Goal: Task Accomplishment & Management: Use online tool/utility

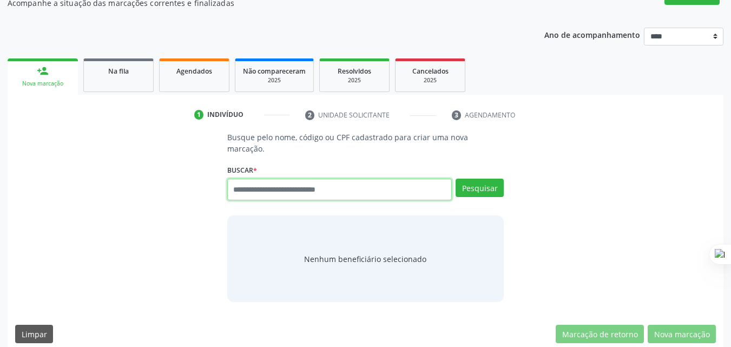
scroll to position [49, 0]
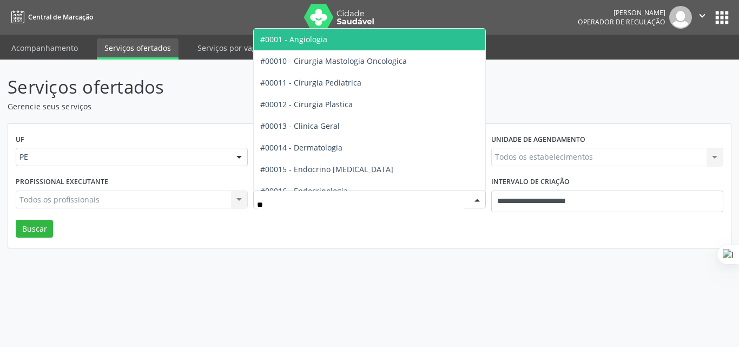
type input "*"
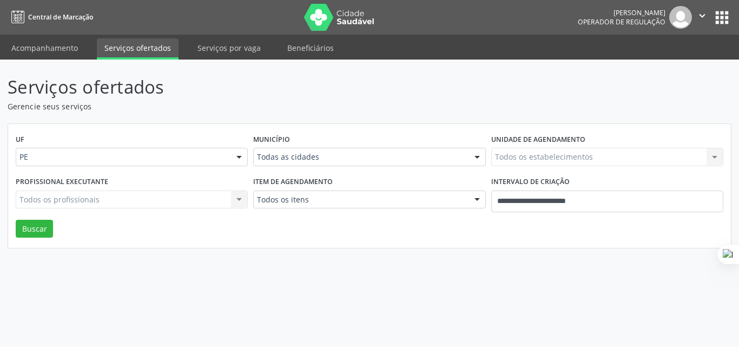
click at [366, 206] on div "Todos os itens" at bounding box center [369, 199] width 232 height 18
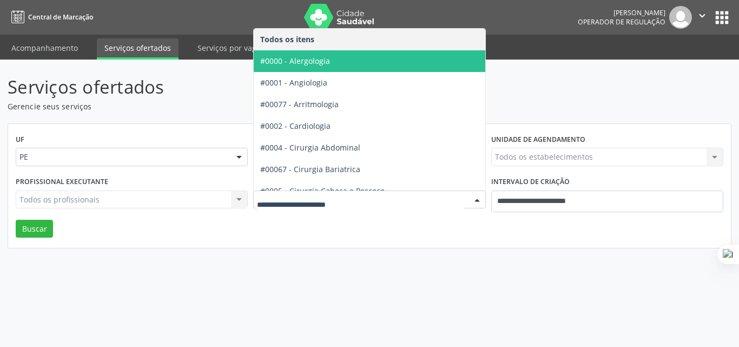
click at [352, 202] on input "text" at bounding box center [360, 205] width 206 height 22
click at [352, 200] on input "text" at bounding box center [360, 205] width 206 height 22
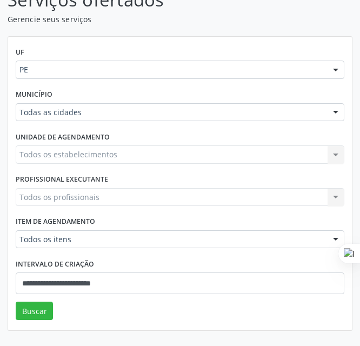
scroll to position [110, 0]
click at [162, 157] on div "Todos os estabelecimentos Todos os estabelecimentos Nenhum resultado encontrado…" at bounding box center [180, 155] width 329 height 18
click at [160, 151] on div "Todos os estabelecimentos Todos os estabelecimentos Nenhum resultado encontrado…" at bounding box center [180, 155] width 329 height 18
click at [169, 161] on div "Todos os estabelecimentos Todos os estabelecimentos Nenhum resultado encontrado…" at bounding box center [180, 155] width 329 height 18
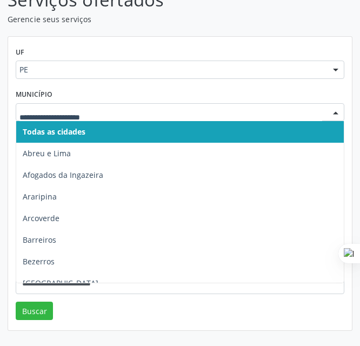
click at [133, 114] on input "text" at bounding box center [170, 118] width 303 height 22
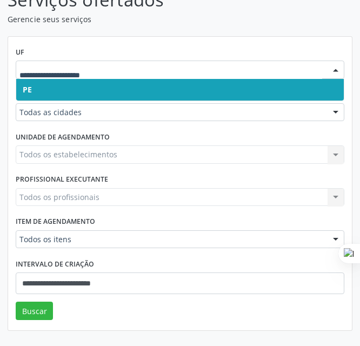
click at [113, 214] on div "Item de agendamento Todos os itens Todos os itens #0000 - Alergologia #0001 - A…" at bounding box center [180, 235] width 334 height 42
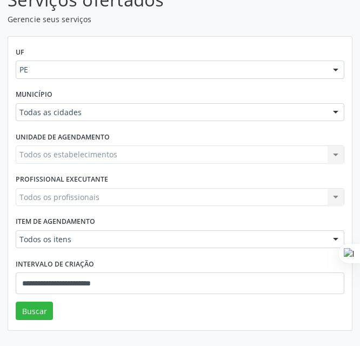
click at [111, 233] on div "Todos os itens" at bounding box center [180, 239] width 329 height 18
click at [137, 186] on div "Profissional executante Todos os profissionais Todos os profissionais Nenhum re…" at bounding box center [180, 193] width 334 height 42
click at [131, 194] on div "Todos os profissionais Todos os profissionais Nenhum resultado encontrado para:…" at bounding box center [180, 197] width 329 height 18
click at [112, 230] on div "Todos os itens Todos os itens #0000 - Alergologia #0001 - Angiologia #00077 - A…" at bounding box center [180, 239] width 329 height 18
drag, startPoint x: 126, startPoint y: 257, endPoint x: 124, endPoint y: 252, distance: 5.8
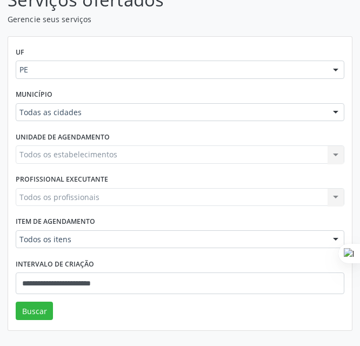
click at [126, 256] on div "Intervalo de criação" at bounding box center [180, 264] width 329 height 17
click at [121, 248] on div "Todos os itens" at bounding box center [180, 239] width 329 height 18
click at [267, 104] on div "Todas as cidades" at bounding box center [180, 112] width 329 height 18
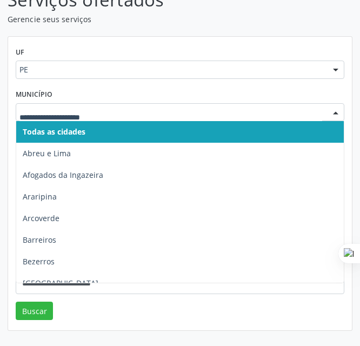
click at [268, 103] on div at bounding box center [180, 112] width 329 height 18
click at [273, 121] on input "text" at bounding box center [170, 118] width 303 height 22
click at [312, 93] on div "Município Todas as cidades [GEOGRAPHIC_DATA] e [GEOGRAPHIC_DATA] Afogados da [G…" at bounding box center [180, 108] width 334 height 42
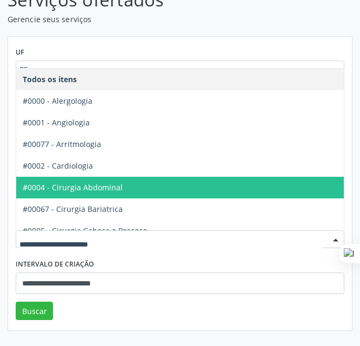
drag, startPoint x: 110, startPoint y: 188, endPoint x: 84, endPoint y: 185, distance: 25.6
drag, startPoint x: 84, startPoint y: 185, endPoint x: 314, endPoint y: 184, distance: 229.4
click at [314, 184] on span "#0004 - Cirurgia Abdominal" at bounding box center [180, 188] width 328 height 22
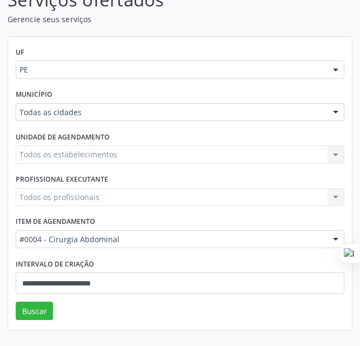
click at [222, 216] on div "Item de agendamento #0004 - Cirurgia Abdominal Todos os itens #0000 - Alergolog…" at bounding box center [180, 235] width 334 height 42
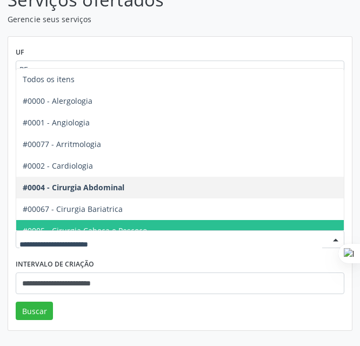
click at [220, 230] on div "Todos os itens #0000 - Alergologia #0001 - Angiologia #00077 - Arritmologia #00…" at bounding box center [180, 239] width 329 height 18
type input "*"
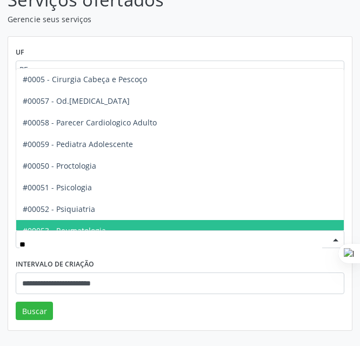
type input "**"
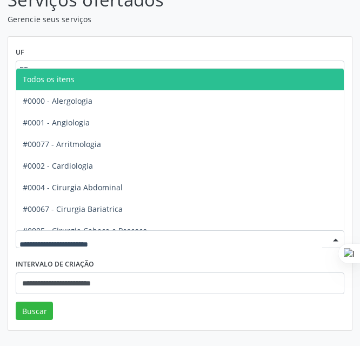
click at [218, 234] on div at bounding box center [180, 239] width 329 height 18
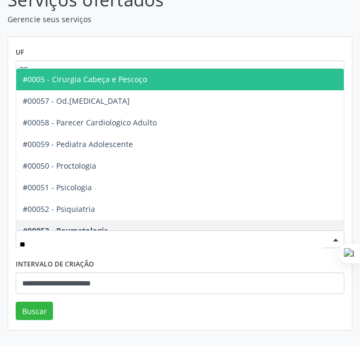
type input "*"
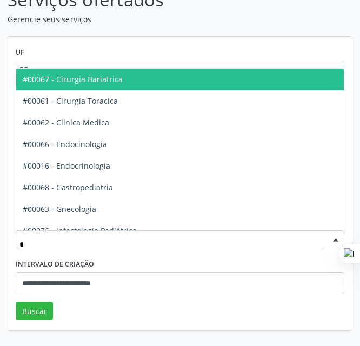
type input "*"
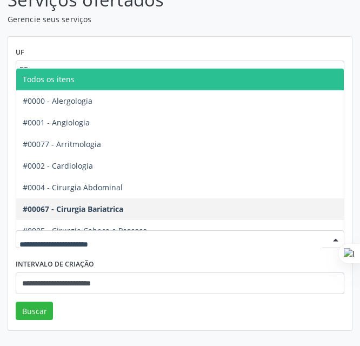
type input "*"
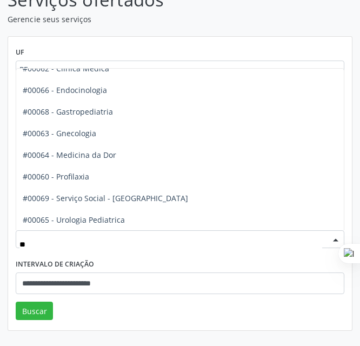
scroll to position [0, 0]
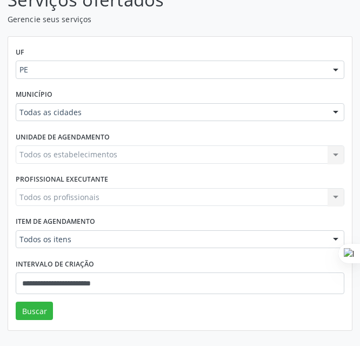
click at [334, 200] on div "Todos os profissionais Todos os profissionais Nenhum resultado encontrado para:…" at bounding box center [180, 197] width 329 height 18
click at [306, 193] on div "Todos os profissionais Todos os profissionais Nenhum resultado encontrado para:…" at bounding box center [180, 197] width 329 height 18
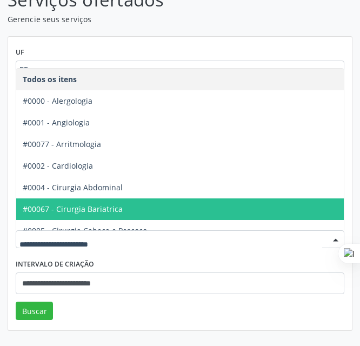
type input "*"
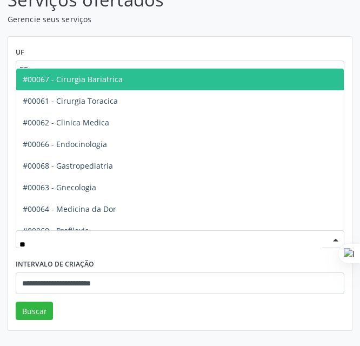
type input "*"
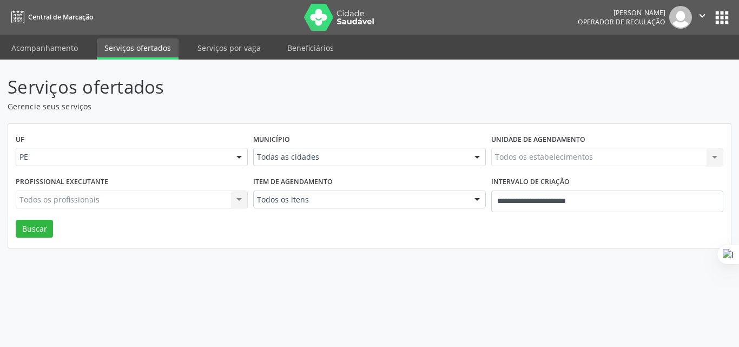
click at [290, 190] on div "Todos os itens" at bounding box center [369, 199] width 232 height 18
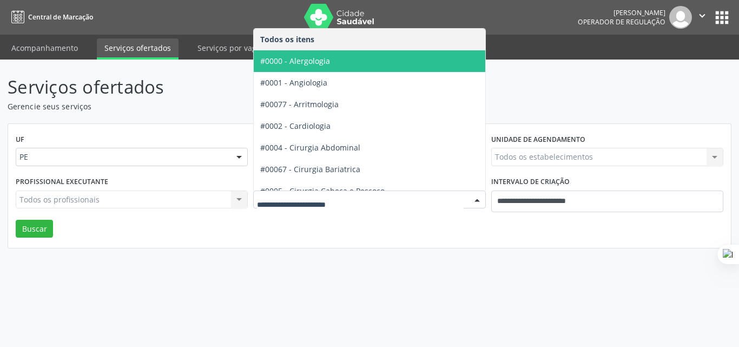
click at [325, 62] on span "#0000 - Alergologia" at bounding box center [295, 61] width 70 height 10
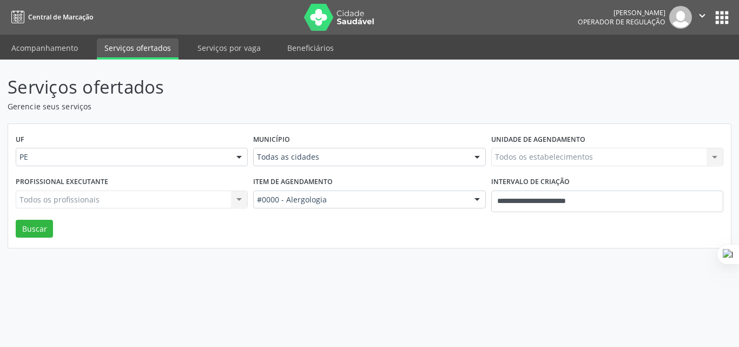
click at [260, 163] on div "Todas as cidades" at bounding box center [369, 157] width 232 height 18
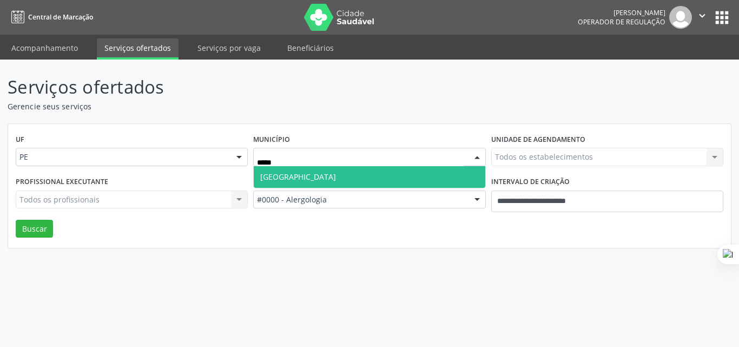
type input "******"
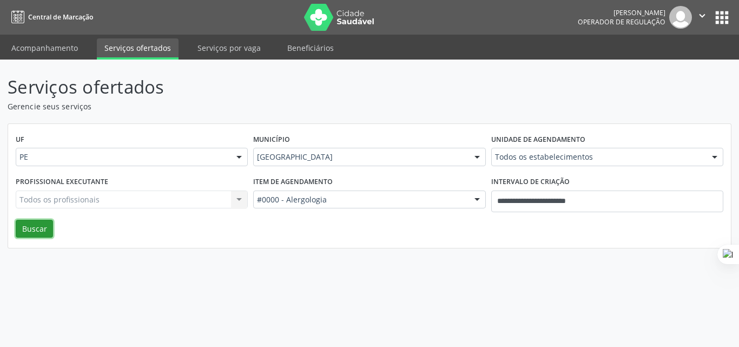
click at [41, 222] on button "Buscar" at bounding box center [34, 229] width 37 height 18
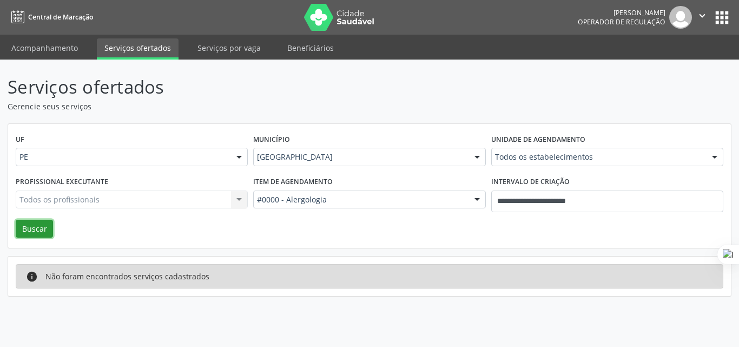
click at [40, 224] on button "Buscar" at bounding box center [34, 229] width 37 height 18
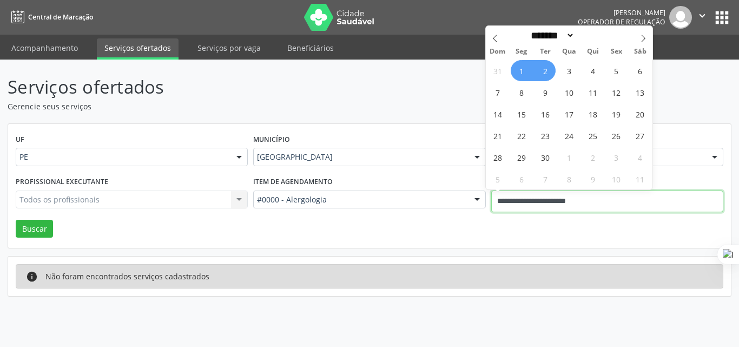
click at [637, 206] on input "**********" at bounding box center [607, 201] width 232 height 22
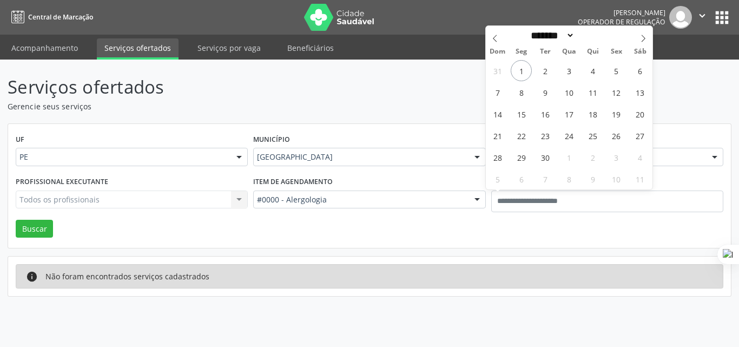
click at [338, 217] on div "Item de agendamento #0000 - Alergologia Todos os itens #0000 - Alergologia #000…" at bounding box center [369, 197] width 238 height 46
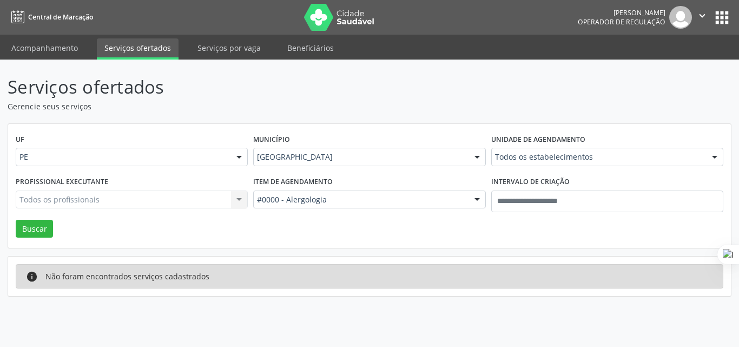
click at [0, 227] on div "Serviços ofertados Gerencie seus serviços UF PE PE Nenhum resultado encontrado …" at bounding box center [369, 203] width 739 height 287
click at [15, 227] on div "UF PE PE Nenhum resultado encontrado para: " " Não há nenhuma opção para ser ex…" at bounding box center [369, 186] width 723 height 124
click at [20, 227] on button "Buscar" at bounding box center [34, 229] width 37 height 18
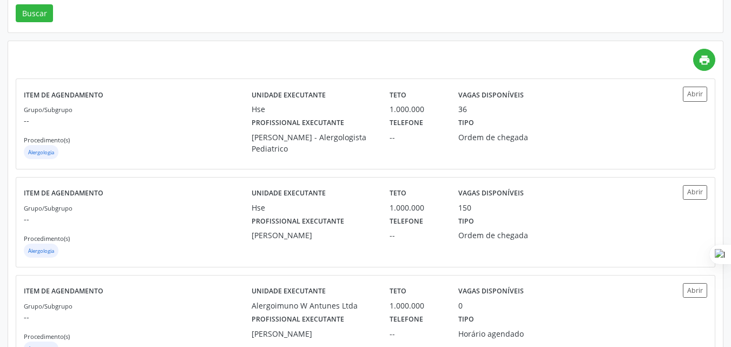
scroll to position [216, 0]
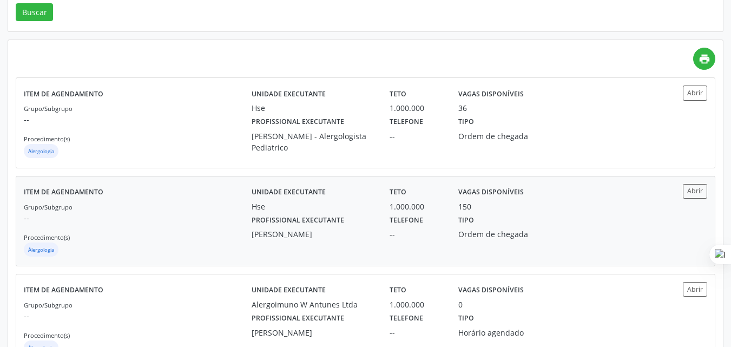
click at [325, 226] on label "Profissional executante" at bounding box center [298, 220] width 93 height 17
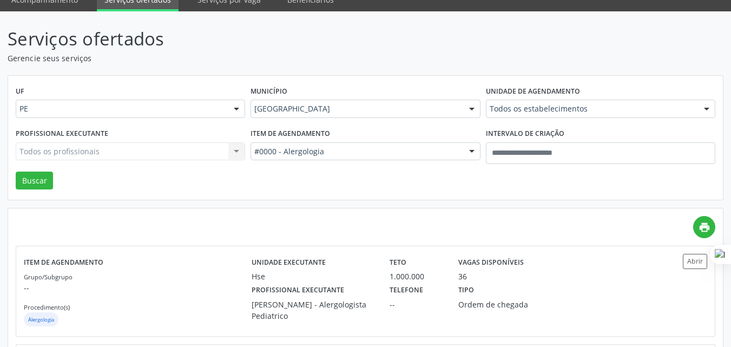
scroll to position [0, 0]
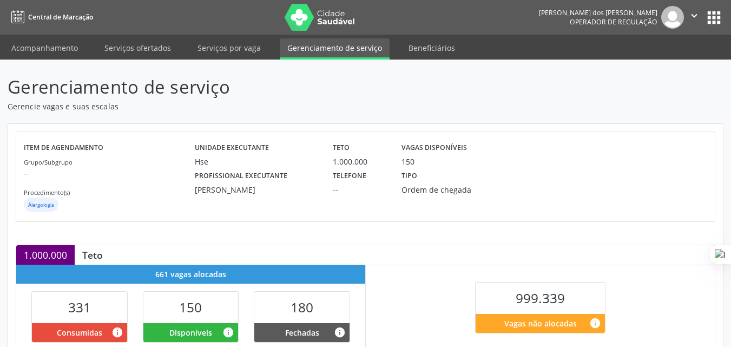
scroll to position [216, 0]
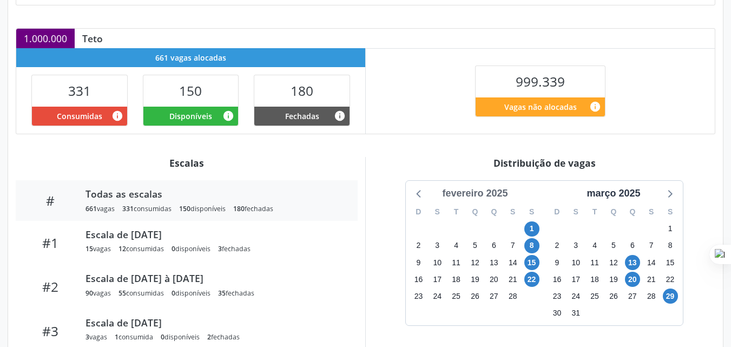
click at [451, 196] on div "fevereiro 2025" at bounding box center [475, 193] width 74 height 15
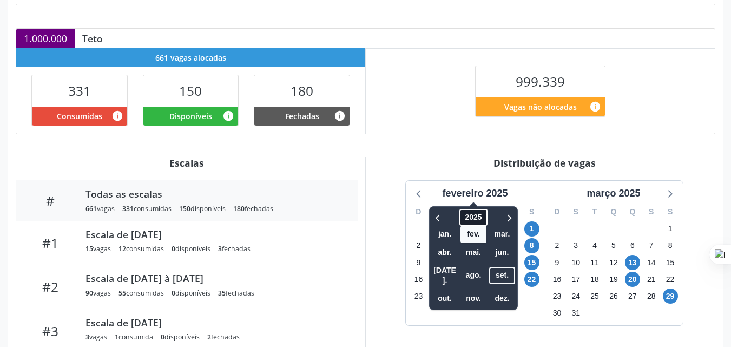
click at [460, 212] on span "2025" at bounding box center [474, 217] width 28 height 17
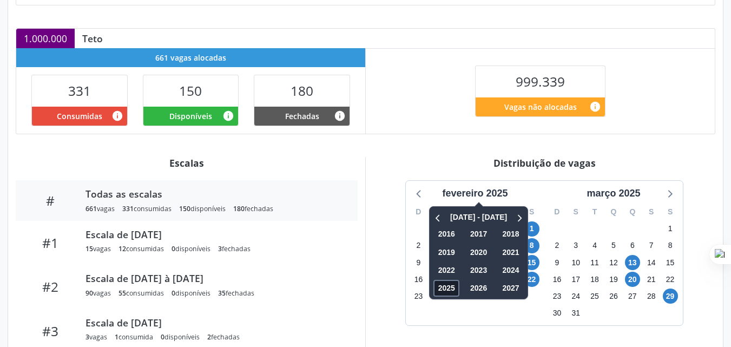
click at [434, 291] on span "2025" at bounding box center [447, 288] width 26 height 17
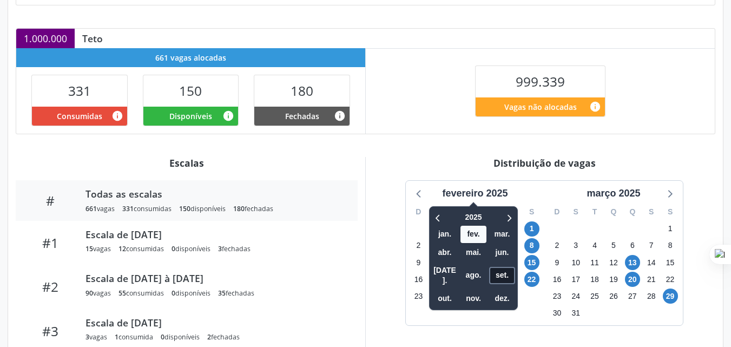
click at [498, 271] on span "set." at bounding box center [502, 275] width 26 height 17
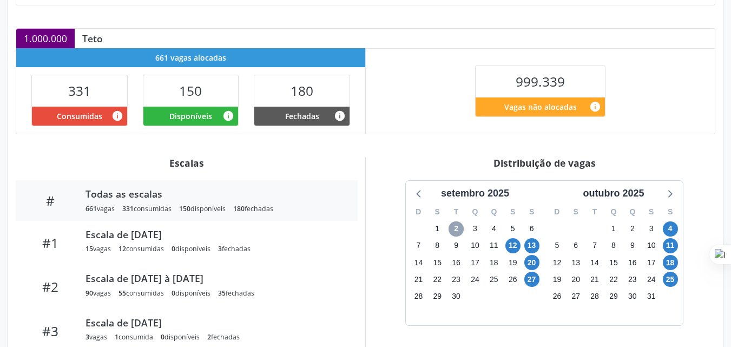
drag, startPoint x: 457, startPoint y: 229, endPoint x: 467, endPoint y: 241, distance: 15.4
click at [456, 229] on span "2" at bounding box center [456, 228] width 15 height 15
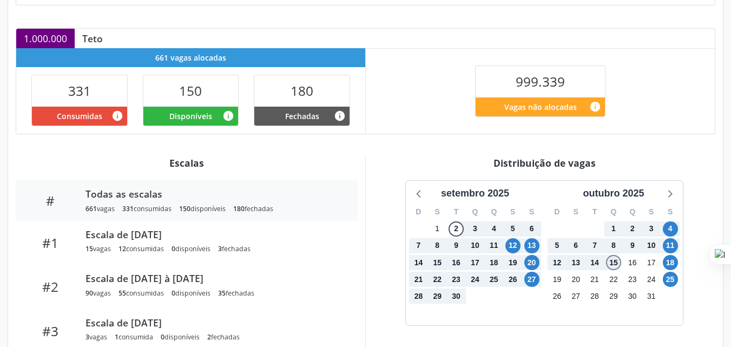
click at [613, 263] on span "15" at bounding box center [613, 262] width 15 height 15
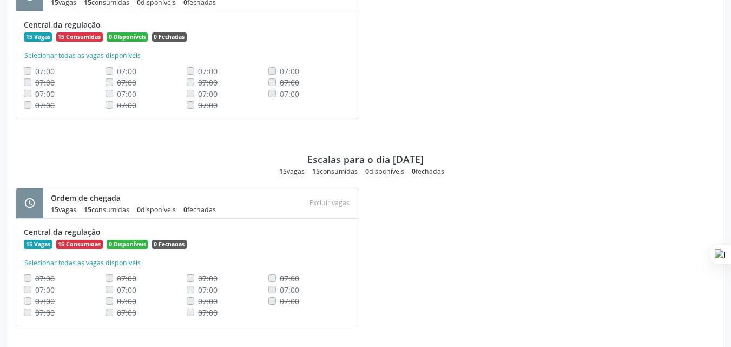
scroll to position [1000, 0]
